Goal: Check status: Check status

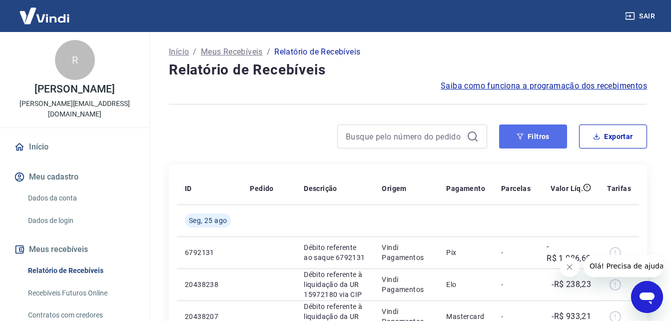
click at [547, 135] on button "Filtros" at bounding box center [533, 136] width 68 height 24
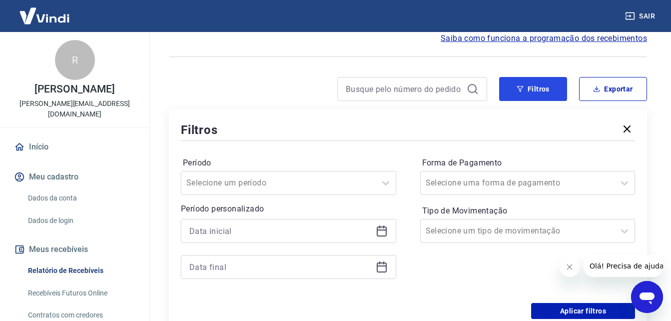
scroll to position [100, 0]
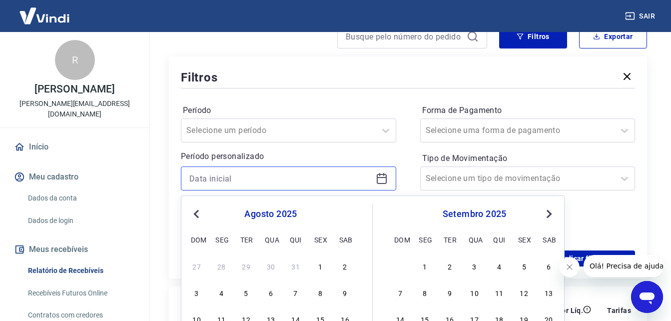
click at [292, 177] on input at bounding box center [280, 178] width 182 height 15
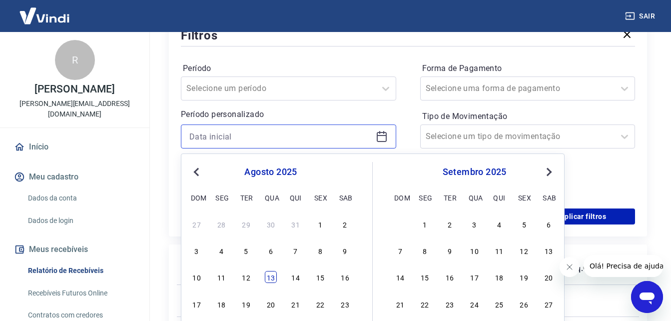
scroll to position [200, 0]
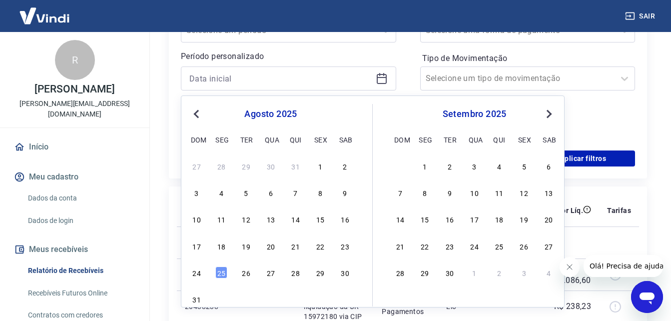
click at [197, 114] on span "Previous Month" at bounding box center [197, 113] width 0 height 11
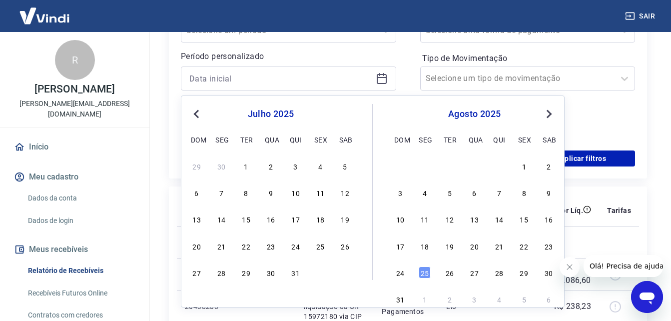
click at [197, 114] on span "Previous Month" at bounding box center [197, 113] width 0 height 11
click at [223, 242] on div "23" at bounding box center [221, 246] width 12 height 12
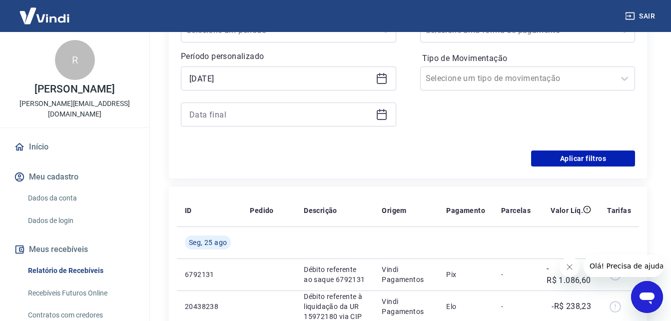
type input "[DATE]"
click at [241, 102] on div "Selected date: [DATE] [DATE]" at bounding box center [288, 96] width 215 height 60
click at [240, 112] on input at bounding box center [280, 114] width 182 height 15
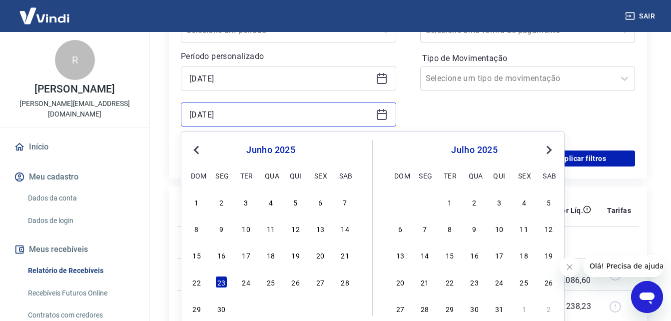
type input "[DATE]"
click at [437, 121] on div "Forma de Pagamento Selecione uma forma de pagamento Tipo de Movimentação Seleci…" at bounding box center [527, 70] width 215 height 136
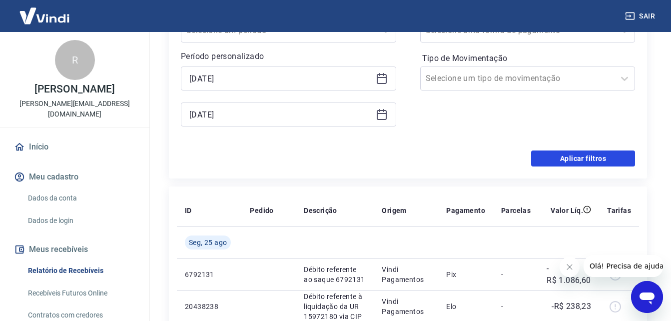
click at [588, 161] on button "Aplicar filtros" at bounding box center [583, 158] width 104 height 16
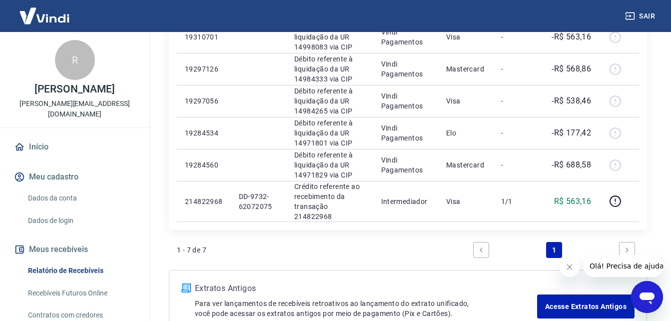
scroll to position [250, 0]
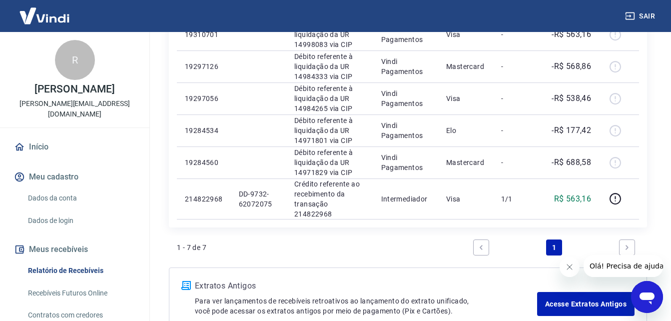
click at [573, 267] on button "Fechar mensagem da empresa" at bounding box center [569, 267] width 20 height 20
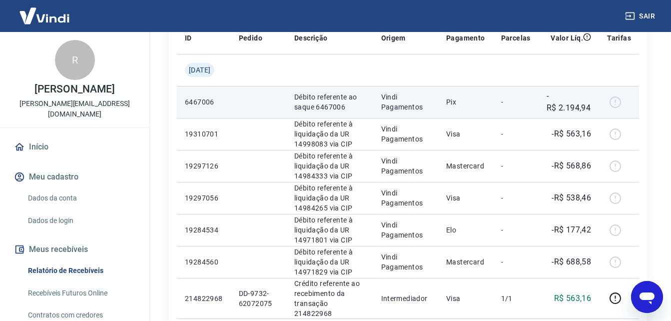
scroll to position [150, 0]
drag, startPoint x: 352, startPoint y: 106, endPoint x: 322, endPoint y: 106, distance: 29.5
click at [322, 106] on p "Débito referente ao saque 6467006" at bounding box center [329, 102] width 71 height 20
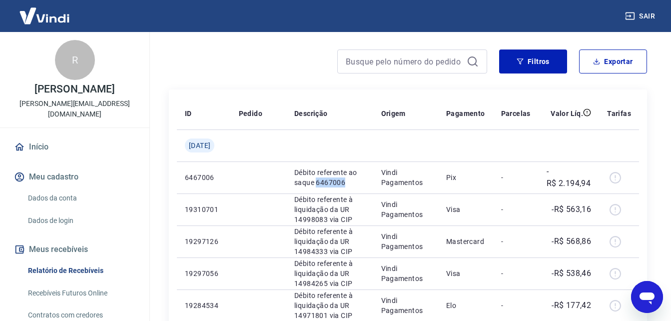
scroll to position [0, 0]
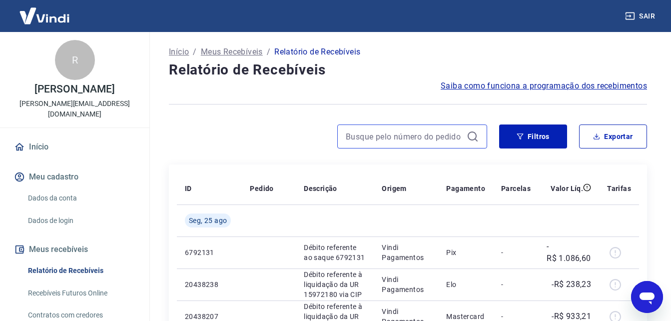
click at [358, 136] on input at bounding box center [404, 136] width 117 height 15
paste input "DD-9732-62107281"
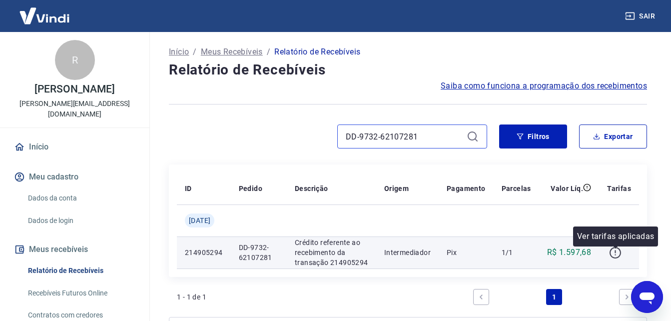
type input "DD-9732-62107281"
click at [612, 258] on icon "button" at bounding box center [615, 252] width 12 height 12
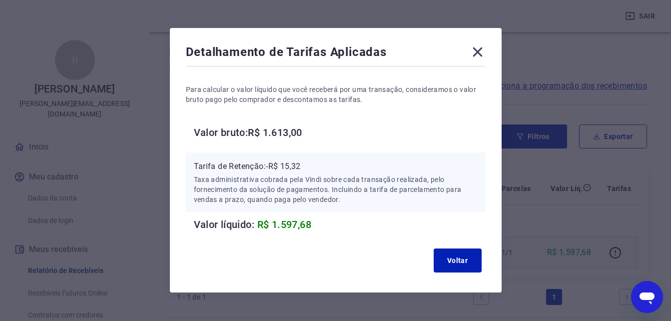
scroll to position [39, 0]
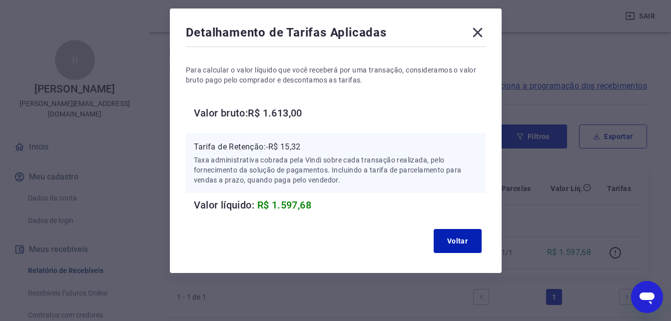
click at [473, 32] on icon at bounding box center [478, 32] width 16 height 16
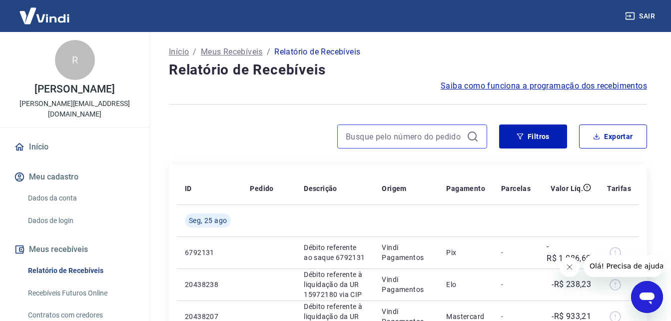
click at [436, 138] on input at bounding box center [404, 136] width 117 height 15
